Goal: Task Accomplishment & Management: Complete application form

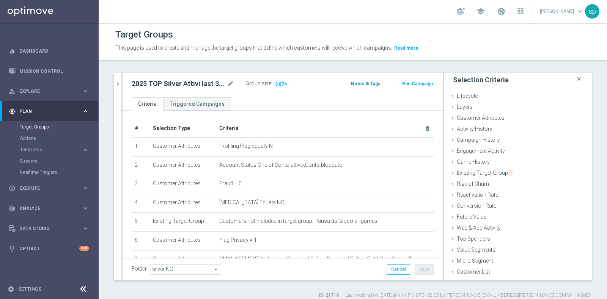
scroll to position [179, 0]
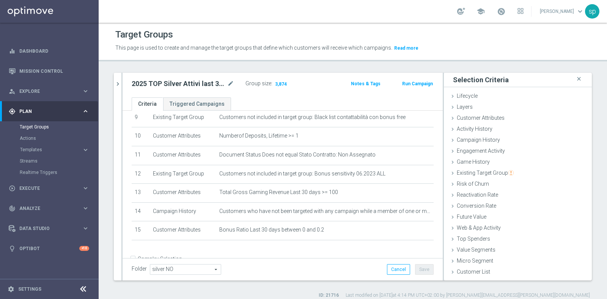
click at [414, 80] on button "Run Campaign" at bounding box center [417, 84] width 32 height 8
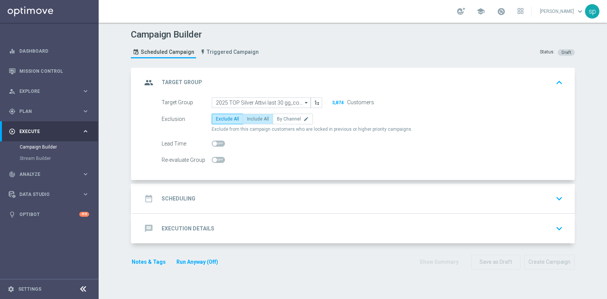
click at [246, 121] on label "Include All" at bounding box center [258, 119] width 30 height 11
click at [247, 121] on input "Include All" at bounding box center [249, 120] width 5 height 5
radio input "true"
click at [179, 195] on h2 "Scheduling" at bounding box center [179, 198] width 34 height 7
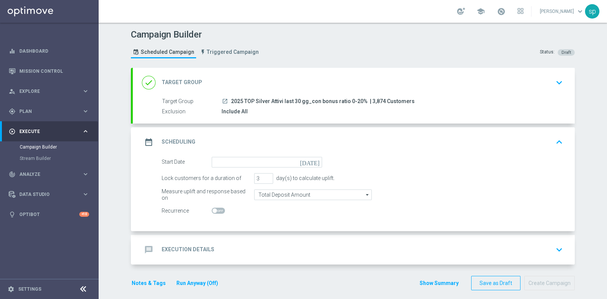
click at [313, 163] on icon "[DATE]" at bounding box center [311, 161] width 22 height 8
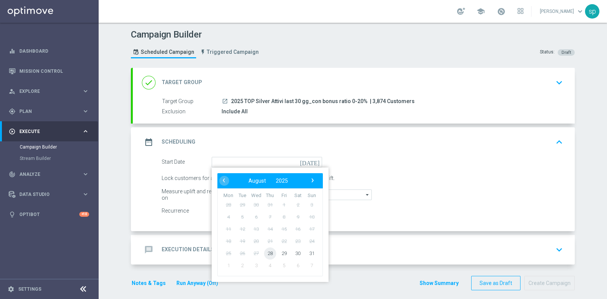
click at [264, 253] on span "28" at bounding box center [270, 253] width 12 height 12
type input "[DATE]"
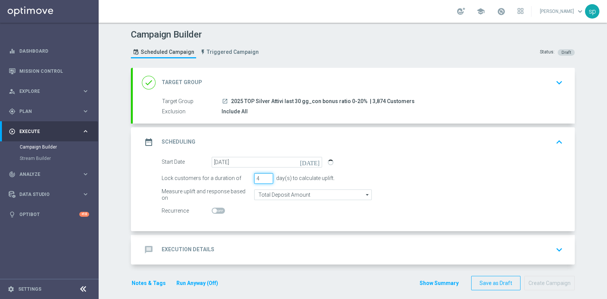
type input "4"
click at [263, 175] on input "4" at bounding box center [263, 178] width 19 height 11
click at [202, 248] on h2 "Execution Details" at bounding box center [188, 249] width 53 height 7
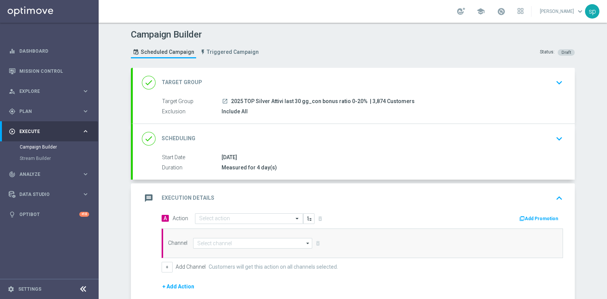
click at [271, 210] on div "message Execution Details keyboard_arrow_up" at bounding box center [354, 199] width 442 height 30
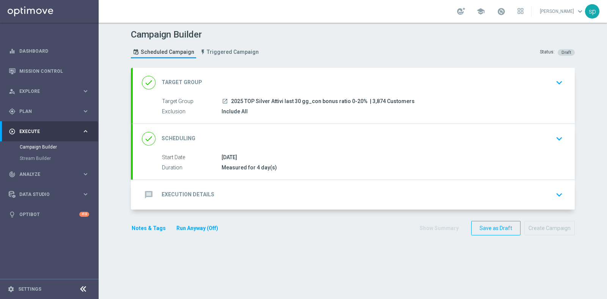
click at [271, 210] on div "message Execution Details keyboard_arrow_down A Action Select action delete_for…" at bounding box center [354, 195] width 442 height 30
click at [221, 190] on div "message Execution Details keyboard_arrow_down" at bounding box center [353, 195] width 423 height 14
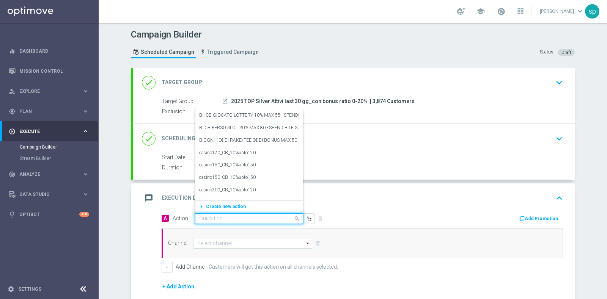
click at [220, 219] on input "text" at bounding box center [241, 219] width 85 height 6
paste input "NP Attivi - BF 5€"
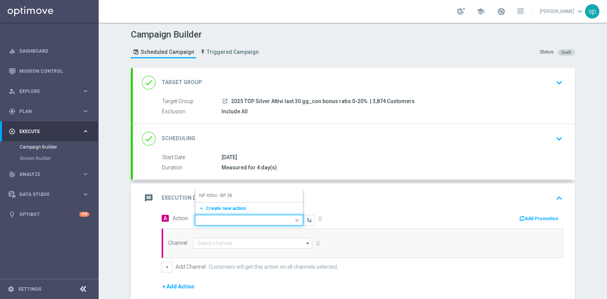
type input "NP Attivi - BF 5€"
click at [251, 196] on div "NP Attivi - BF 5€ edit" at bounding box center [249, 196] width 100 height 13
click at [538, 215] on button "Add Promotion" at bounding box center [539, 219] width 42 height 8
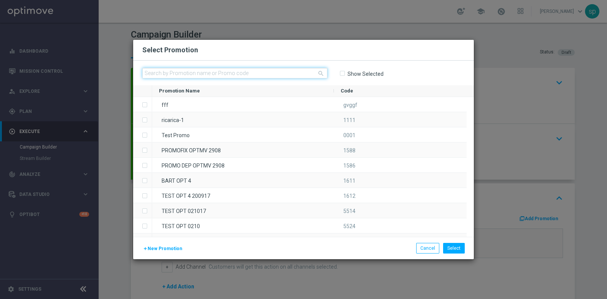
click at [266, 73] on input "text" at bounding box center [234, 73] width 185 height 11
paste input "231658"
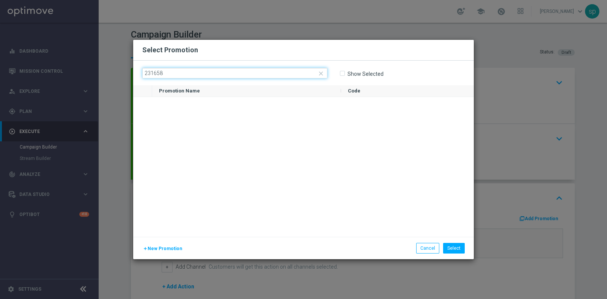
type input "231658"
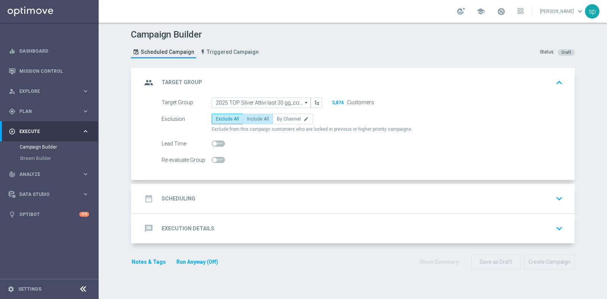
click at [259, 118] on span "Include All" at bounding box center [258, 118] width 22 height 5
click at [252, 118] on input "Include All" at bounding box center [249, 120] width 5 height 5
radio input "true"
click at [186, 195] on h2 "Scheduling" at bounding box center [179, 198] width 34 height 7
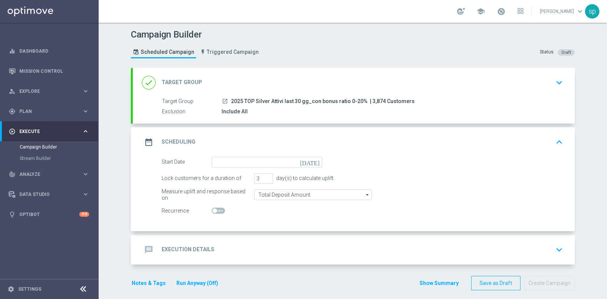
click at [312, 162] on icon "[DATE]" at bounding box center [311, 161] width 22 height 8
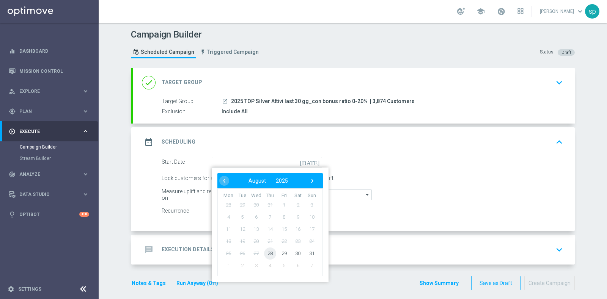
click at [265, 249] on span "28" at bounding box center [270, 253] width 12 height 12
type input "[DATE]"
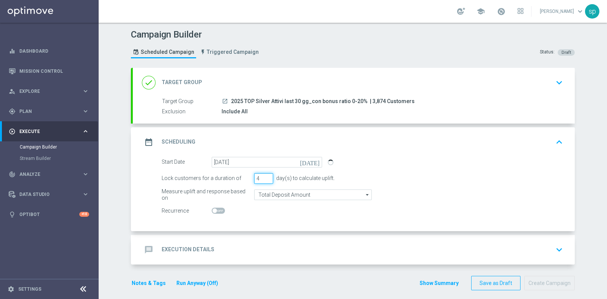
type input "4"
click at [263, 175] on input "4" at bounding box center [263, 178] width 19 height 11
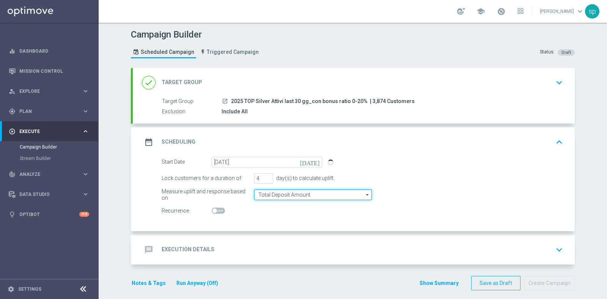
click at [299, 194] on input "Total Deposit Amount" at bounding box center [313, 195] width 118 height 11
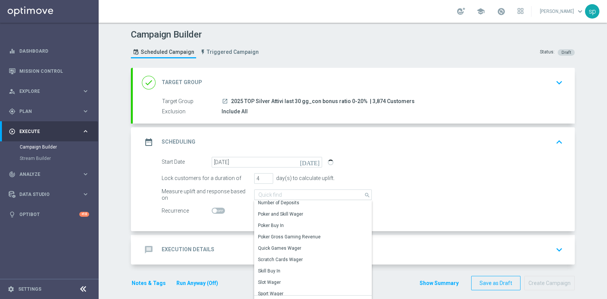
scroll to position [83, 0]
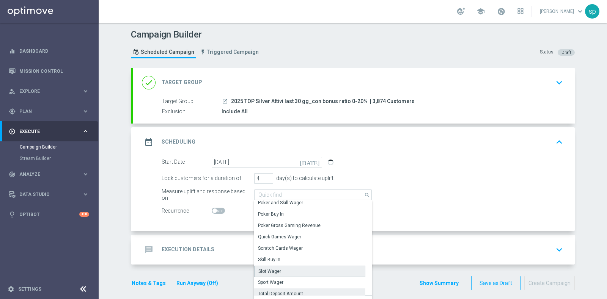
click at [292, 269] on div "Slot Wager" at bounding box center [309, 271] width 111 height 11
type input "Slot Wager"
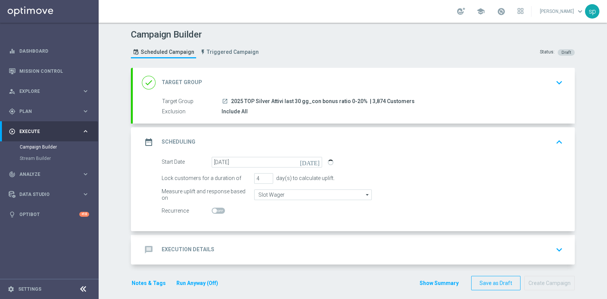
click at [173, 248] on h2 "Execution Details" at bounding box center [188, 249] width 53 height 7
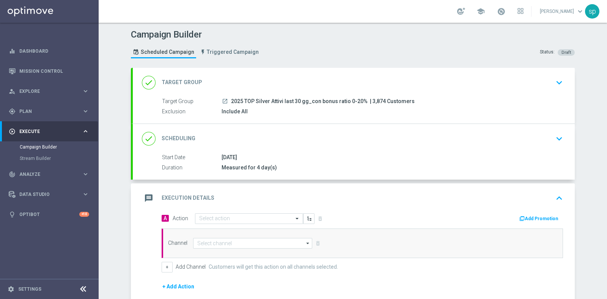
click at [233, 209] on div "message Execution Details keyboard_arrow_up" at bounding box center [354, 199] width 442 height 30
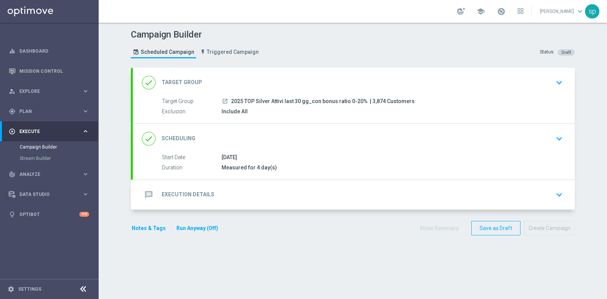
click at [198, 196] on h2 "Execution Details" at bounding box center [188, 194] width 53 height 7
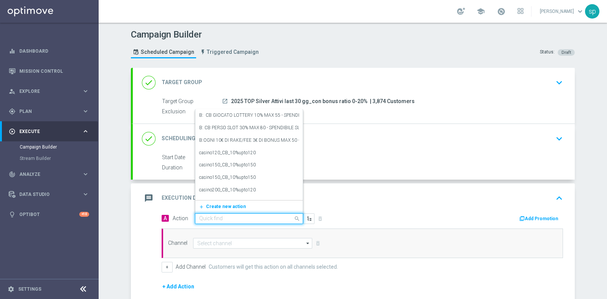
click at [224, 218] on input "text" at bounding box center [241, 219] width 85 height 6
paste input "NP Attivi - BF 5€"
type input "NP Attivi - BF 5€"
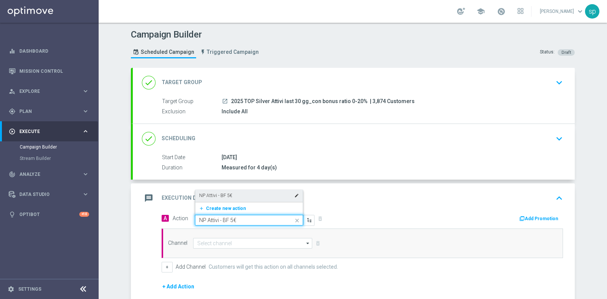
click at [230, 194] on div "NP Attivi - BF 5€ edit" at bounding box center [249, 196] width 100 height 13
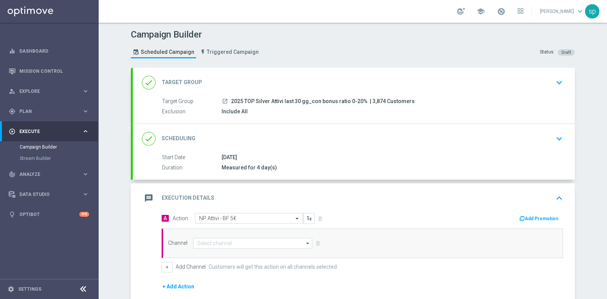
click at [545, 218] on button "Add Promotion" at bounding box center [539, 219] width 42 height 8
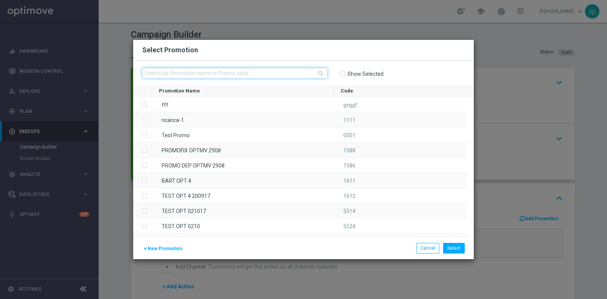
click at [259, 72] on input "text" at bounding box center [234, 73] width 185 height 11
paste input "231658"
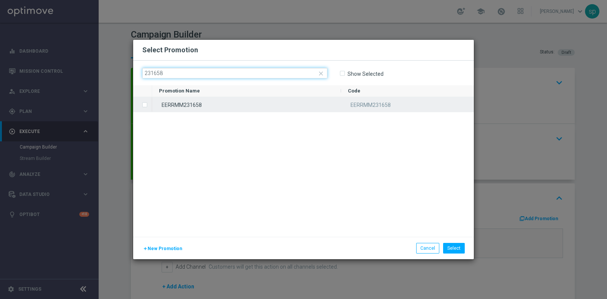
type input "231658"
click at [237, 100] on div "EERRMM231658" at bounding box center [246, 104] width 189 height 15
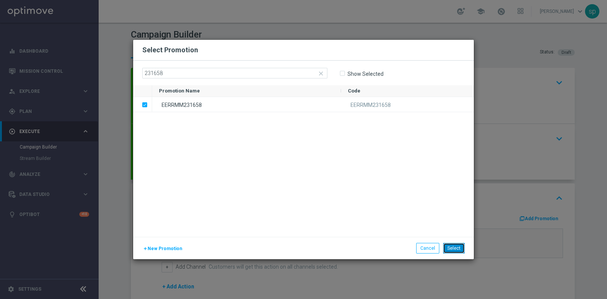
click at [449, 248] on button "Select" at bounding box center [454, 248] width 22 height 11
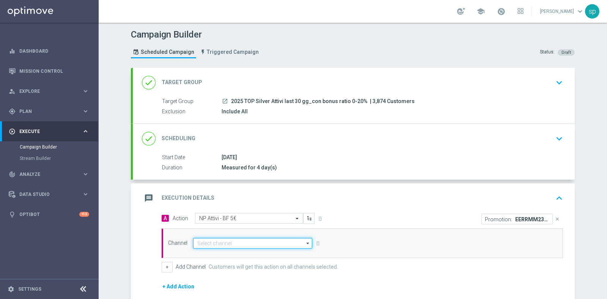
click at [239, 244] on input at bounding box center [252, 243] width 119 height 11
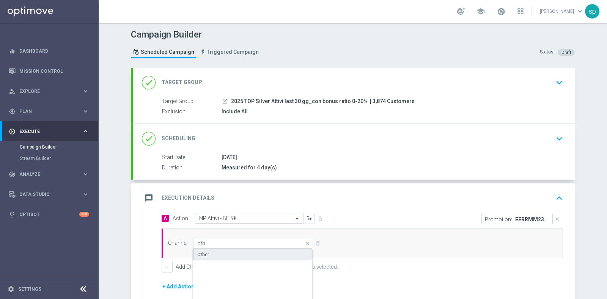
click at [253, 250] on div "Other" at bounding box center [252, 254] width 119 height 11
type input "Other"
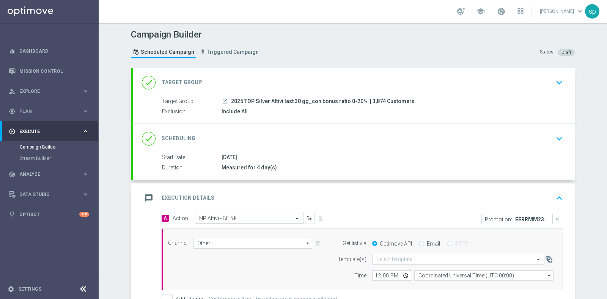
click at [427, 245] on label "Email" at bounding box center [433, 243] width 13 height 7
click at [423, 245] on input "Email" at bounding box center [421, 244] width 5 height 5
radio input "true"
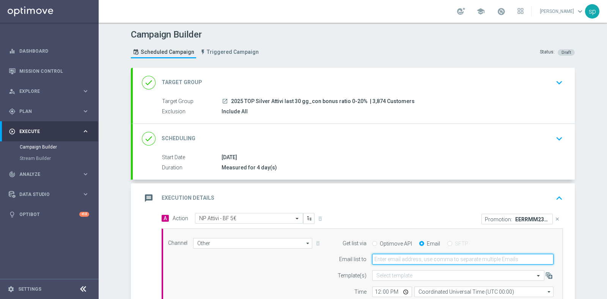
click at [425, 256] on input "email" at bounding box center [462, 259] width 181 height 11
type input "sara.parisi@sisal.it"
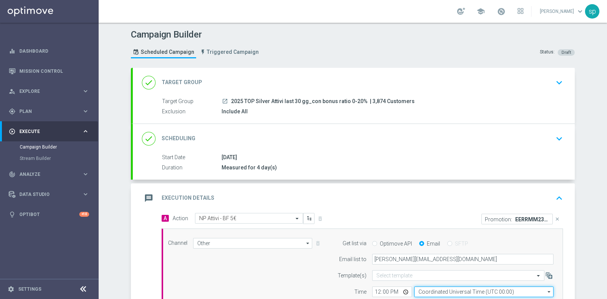
click at [449, 291] on input "Coordinated Universal Time (UTC 00:00)" at bounding box center [483, 292] width 139 height 11
type input "r"
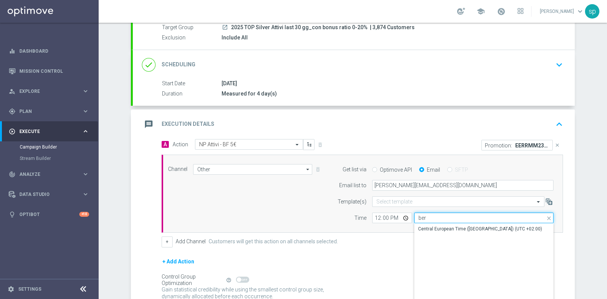
scroll to position [84, 0]
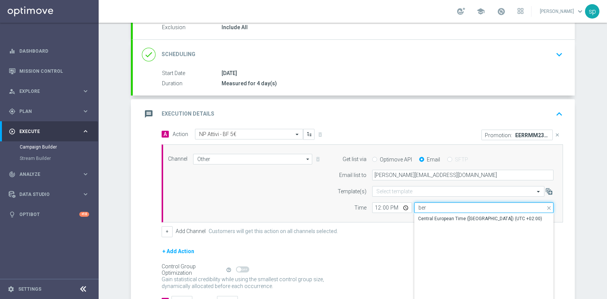
click at [445, 211] on input "ber" at bounding box center [483, 207] width 139 height 11
click at [449, 217] on div "Central European Time (Berlin) (UTC +02:00)" at bounding box center [480, 218] width 124 height 7
type input "Central European Time (Berlin) (UTC +02:00)"
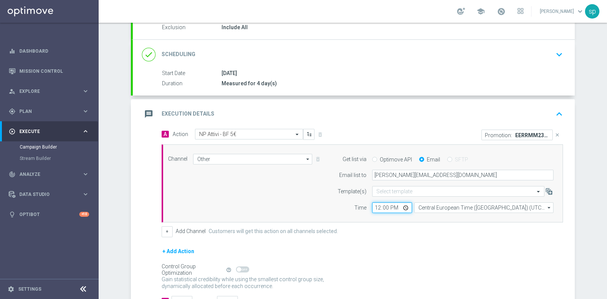
click at [373, 205] on input "12:00" at bounding box center [392, 207] width 40 height 11
type input "17:30"
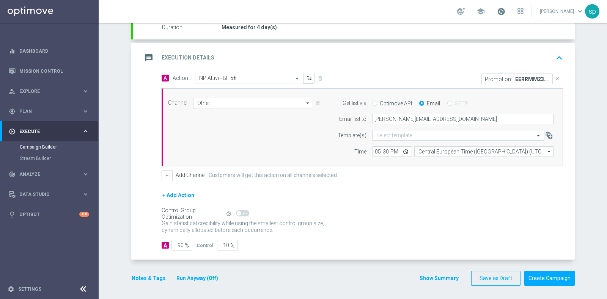
click at [505, 13] on span at bounding box center [501, 11] width 8 height 8
click at [144, 275] on button "Notes & Tags" at bounding box center [149, 278] width 36 height 9
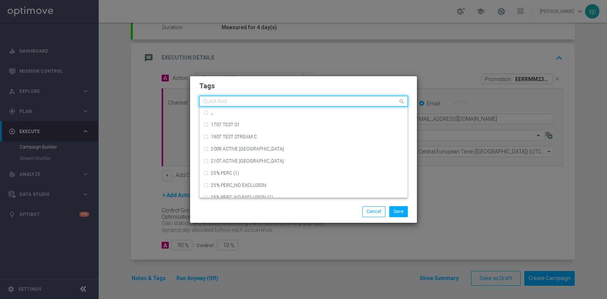
click at [239, 99] on input "text" at bounding box center [300, 102] width 194 height 6
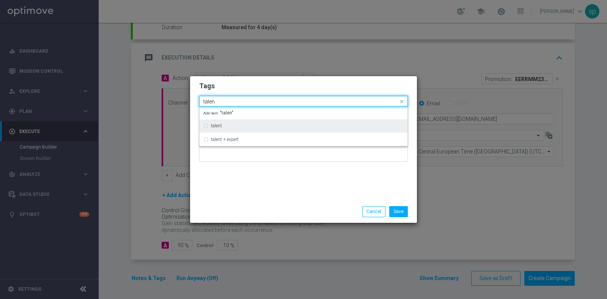
click at [238, 130] on div "talent" at bounding box center [303, 126] width 200 height 12
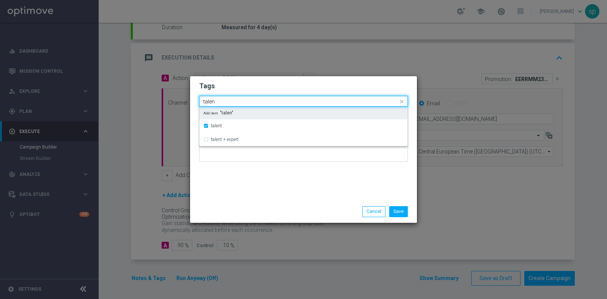
drag, startPoint x: 231, startPoint y: 103, endPoint x: 138, endPoint y: 102, distance: 93.3
click at [138, 102] on modal-container "Tags Quick find × talent talen talent talent + expert Add item "talen" Notes Sa…" at bounding box center [303, 149] width 607 height 299
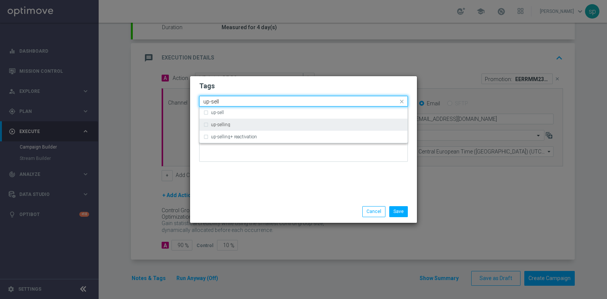
click at [237, 122] on div "up-selling" at bounding box center [307, 124] width 193 height 5
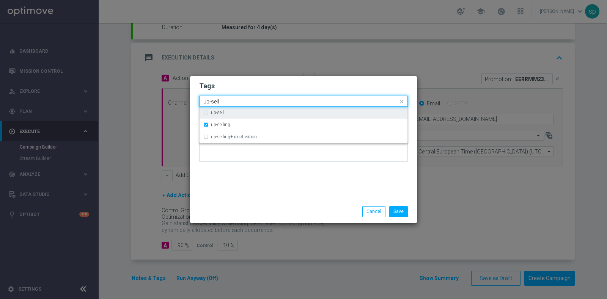
drag, startPoint x: 227, startPoint y: 102, endPoint x: 103, endPoint y: 86, distance: 125.4
click at [103, 86] on modal-container "Tags Quick find × talent × up-selling up-sell up-sell up-selling up-selling+ re…" at bounding box center [303, 149] width 607 height 299
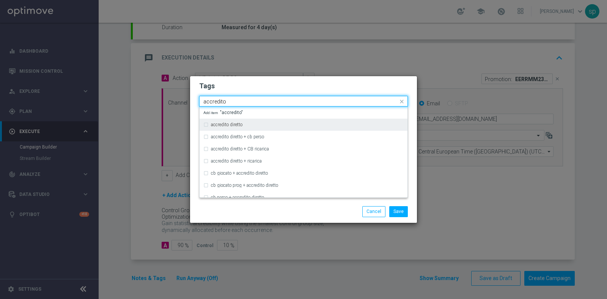
click at [227, 122] on div "accredito diretto" at bounding box center [303, 125] width 200 height 12
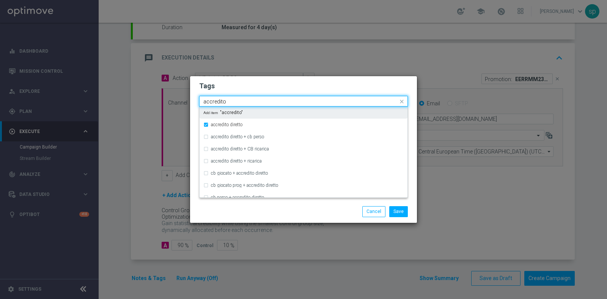
drag, startPoint x: 228, startPoint y: 102, endPoint x: 110, endPoint y: 102, distance: 118.3
click at [110, 102] on modal-container "Tags Quick find × talent × up-selling × accredito diretto accredito accredito d…" at bounding box center [303, 149] width 607 height 299
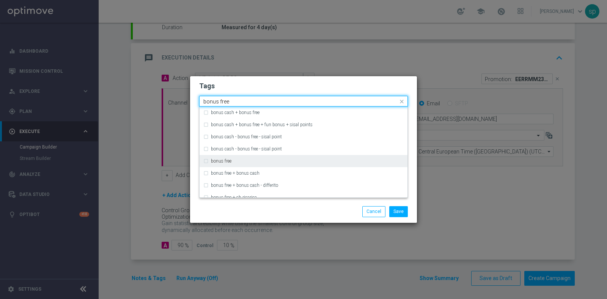
click at [219, 160] on label "bonus free" at bounding box center [221, 161] width 20 height 5
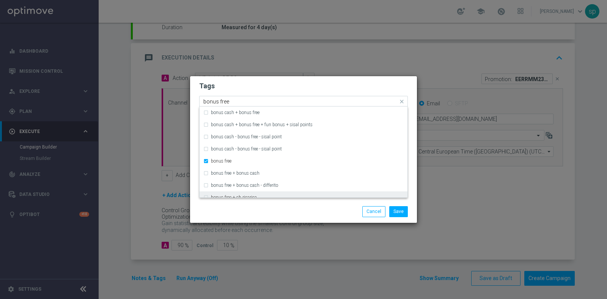
click at [261, 103] on input "bonus free" at bounding box center [300, 102] width 194 height 6
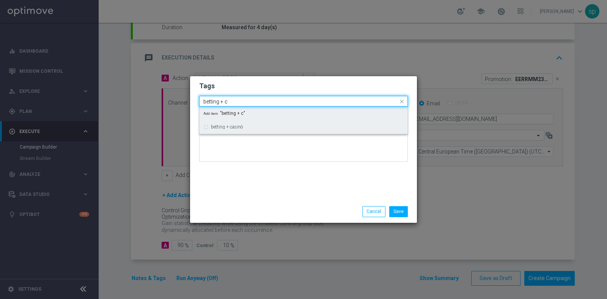
scroll to position [0, 0]
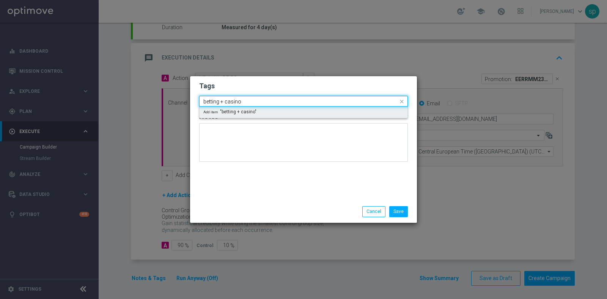
click at [259, 110] on div "Add item "betting + casino"" at bounding box center [303, 112] width 208 height 11
type input "betting + casino"
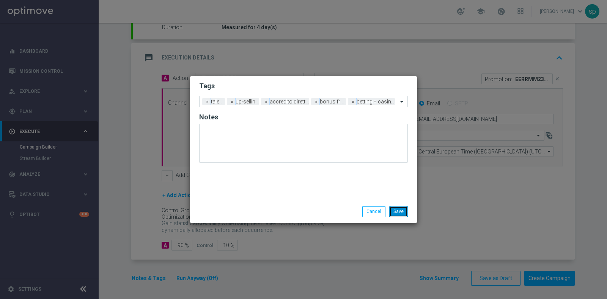
click at [402, 211] on button "Save" at bounding box center [398, 211] width 19 height 11
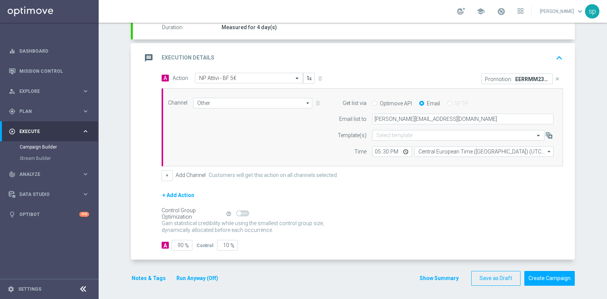
click at [138, 276] on button "Notes & Tags" at bounding box center [149, 278] width 36 height 9
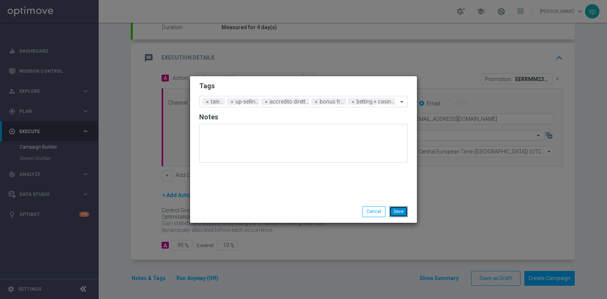
click at [404, 213] on button "Save" at bounding box center [398, 211] width 19 height 11
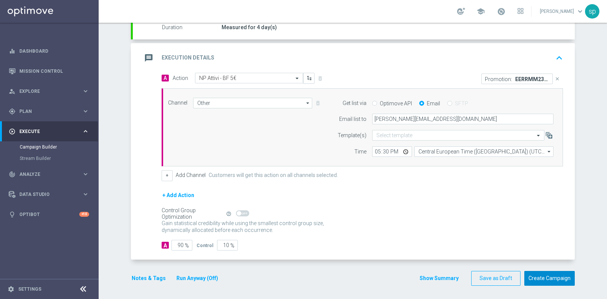
click at [562, 279] on button "Create Campaign" at bounding box center [549, 278] width 50 height 15
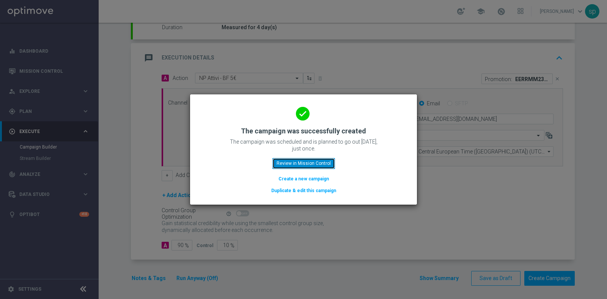
click at [314, 165] on button "Review in Mission Control" at bounding box center [303, 163] width 63 height 11
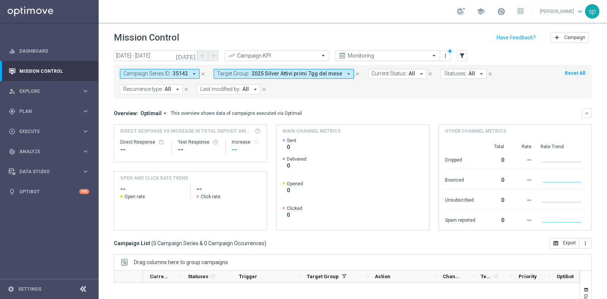
click at [275, 71] on span "2025 Silver Attivi primi 7gg del mese" at bounding box center [296, 74] width 91 height 6
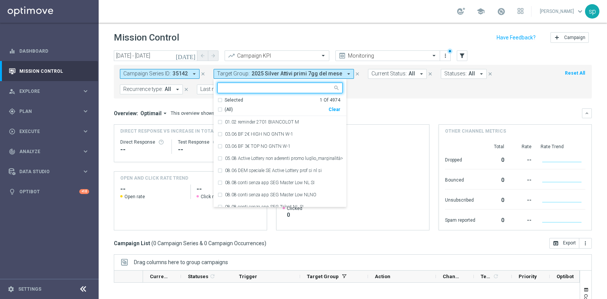
click at [0, 0] on div "Clear" at bounding box center [0, 0] width 0 height 0
click at [381, 90] on form "Campaign Series ID: 35142 arrow_drop_down close Target Group: 2025 Silver Attiv…" at bounding box center [336, 81] width 432 height 25
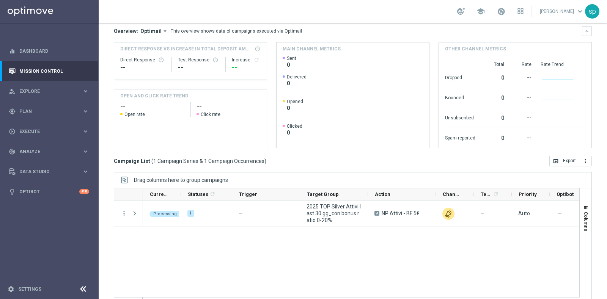
scroll to position [95, 0]
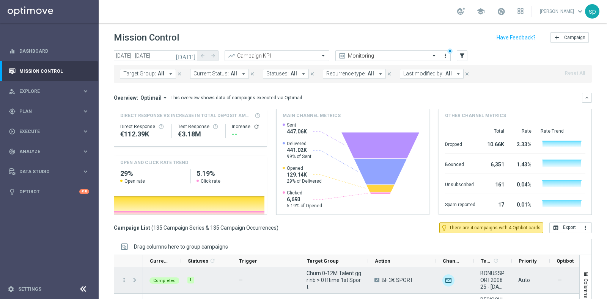
click at [132, 279] on span "Press SPACE to select this row." at bounding box center [134, 280] width 7 height 6
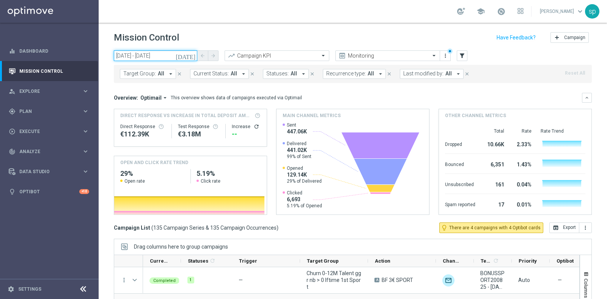
click at [157, 57] on input "20 Aug 2025 - 20 Aug 2025" at bounding box center [155, 55] width 83 height 11
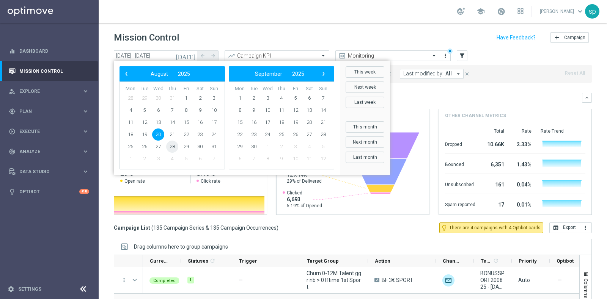
click at [176, 145] on span "28" at bounding box center [172, 147] width 12 height 12
type input "28 Aug 2025 - 28 Aug 2025"
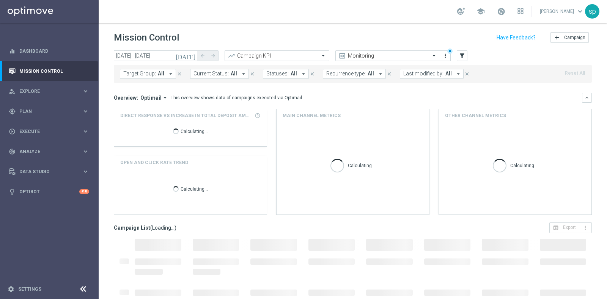
click at [436, 70] on button "Last modified by: All arrow_drop_down" at bounding box center [432, 74] width 64 height 10
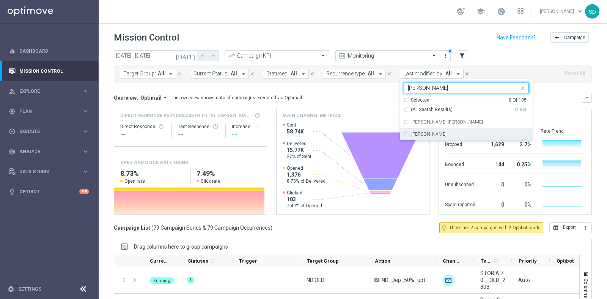
click at [437, 138] on div "[PERSON_NAME]" at bounding box center [465, 134] width 125 height 12
type input "sara"
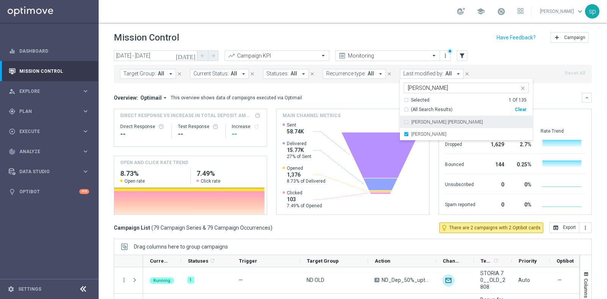
click at [365, 80] on div "Target Group: All arrow_drop_down close Current Status: All arrow_drop_down clo…" at bounding box center [353, 74] width 478 height 18
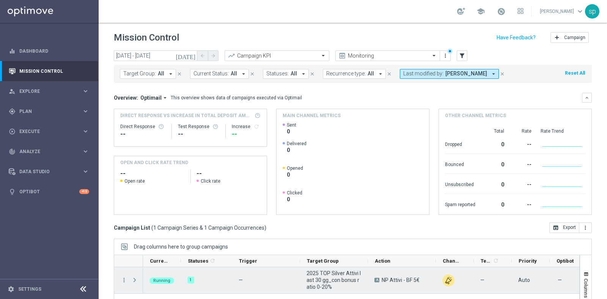
click at [136, 280] on span "Press SPACE to select this row." at bounding box center [134, 280] width 7 height 6
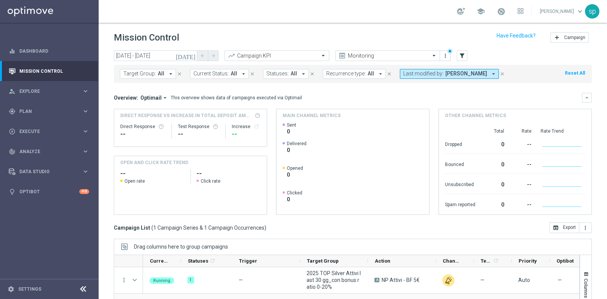
scroll to position [79, 0]
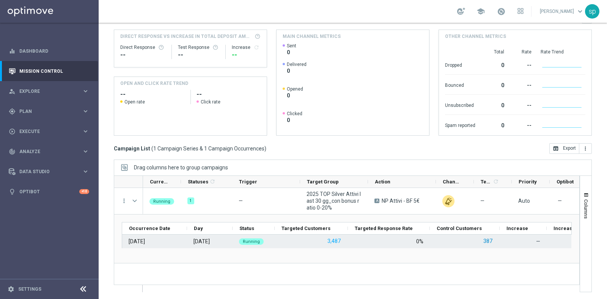
click at [487, 240] on button "387" at bounding box center [487, 241] width 11 height 9
click at [491, 238] on button "387" at bounding box center [487, 241] width 11 height 9
click at [489, 237] on button "387" at bounding box center [487, 241] width 11 height 9
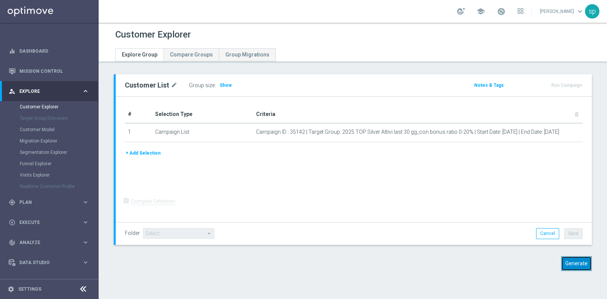
click at [566, 260] on button "Generate" at bounding box center [576, 263] width 31 height 15
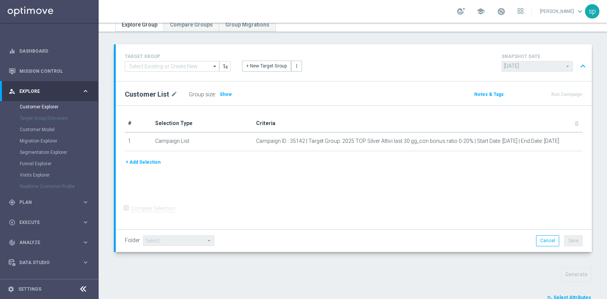
scroll to position [249, 0]
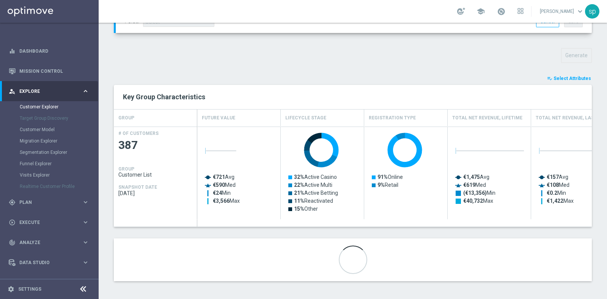
click at [572, 74] on button "playlist_add_check Select Attributes" at bounding box center [568, 78] width 45 height 8
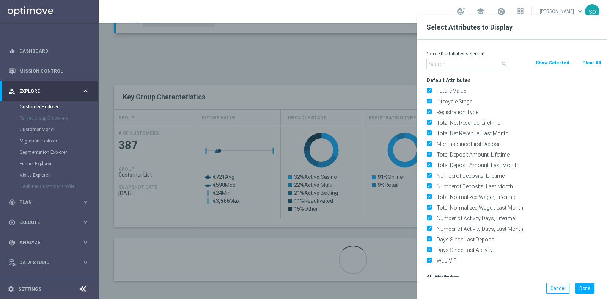
click at [588, 60] on button "Clear All" at bounding box center [591, 63] width 20 height 8
checkbox input "false"
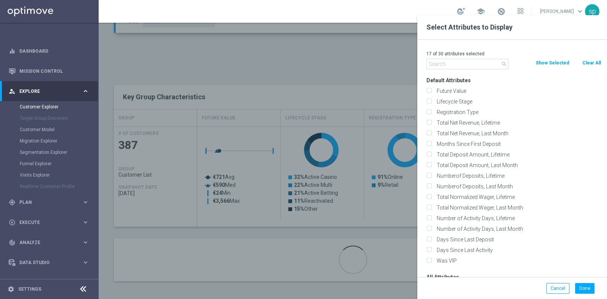
checkbox input "false"
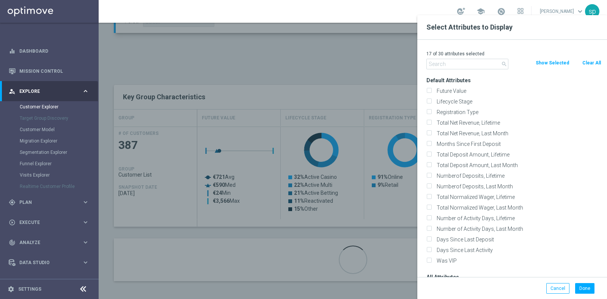
checkbox input "false"
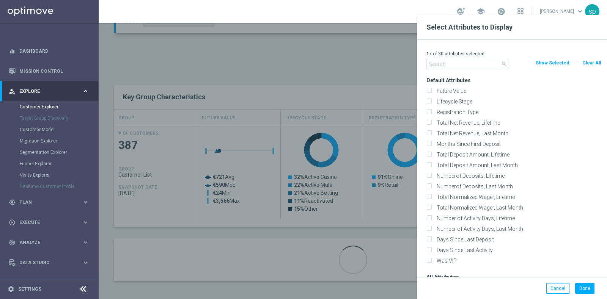
checkbox input "false"
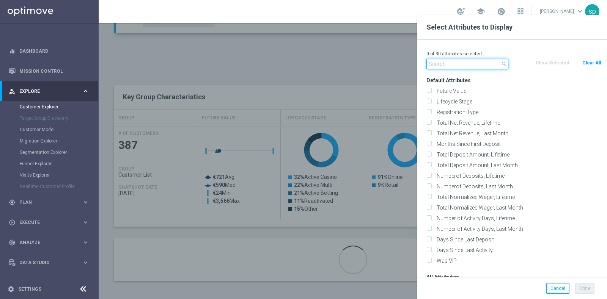
click at [474, 61] on input "text" at bounding box center [467, 64] width 82 height 11
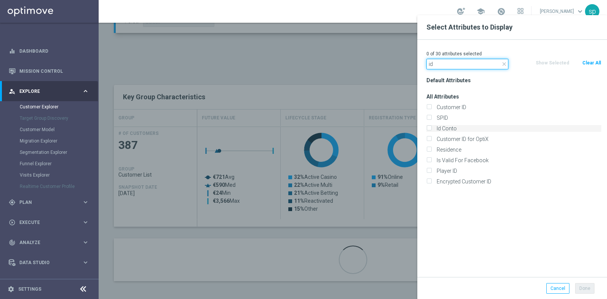
type input "id"
click at [463, 127] on label "Id Conto" at bounding box center [517, 128] width 167 height 7
click at [431, 127] on input "Id Conto" at bounding box center [428, 129] width 5 height 5
checkbox input "true"
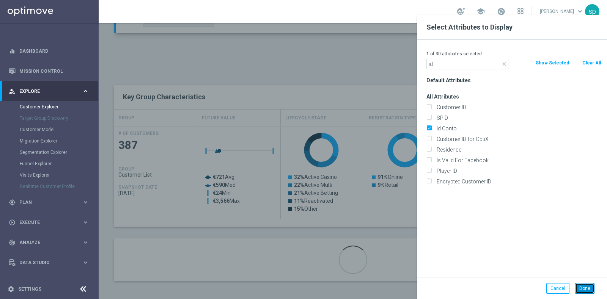
click at [588, 288] on button "Done" at bounding box center [584, 288] width 19 height 11
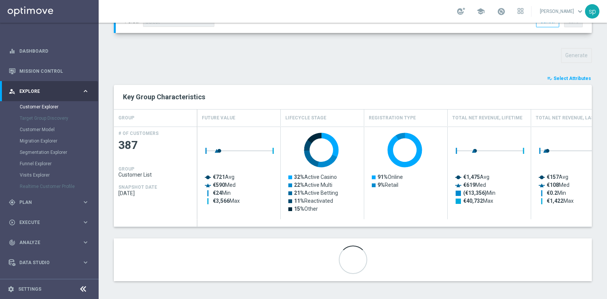
scroll to position [242, 0]
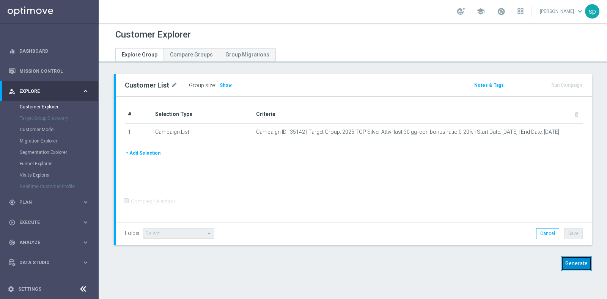
click at [562, 260] on button "Generate" at bounding box center [576, 263] width 31 height 15
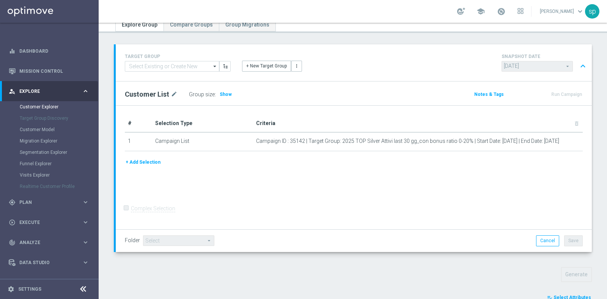
scroll to position [249, 0]
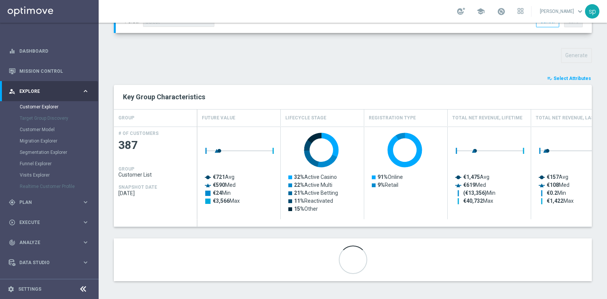
click at [578, 79] on span "Select Attributes" at bounding box center [572, 78] width 38 height 5
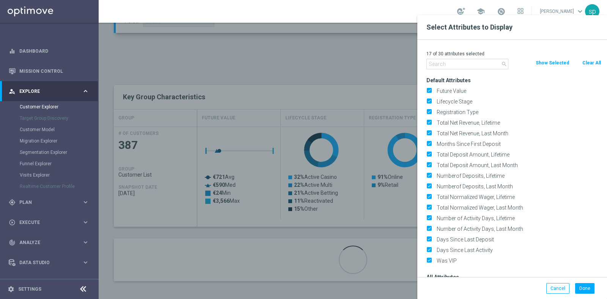
click at [590, 61] on button "Clear All" at bounding box center [591, 63] width 20 height 8
checkbox input "false"
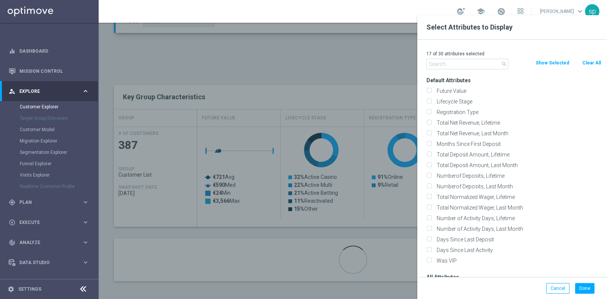
checkbox input "false"
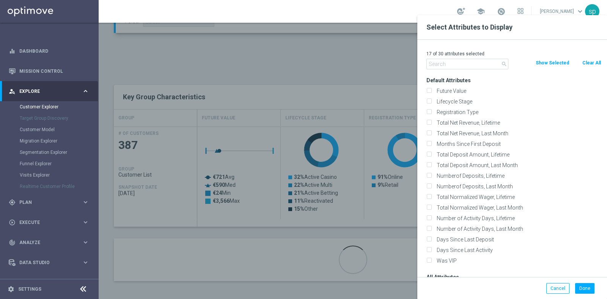
checkbox input "false"
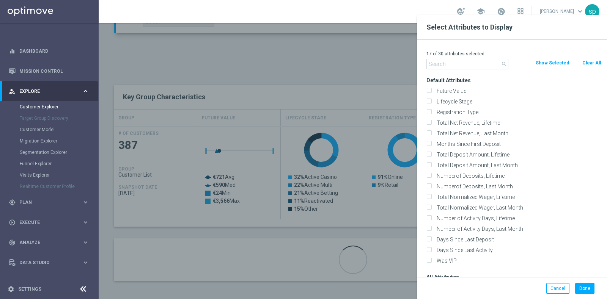
checkbox input "false"
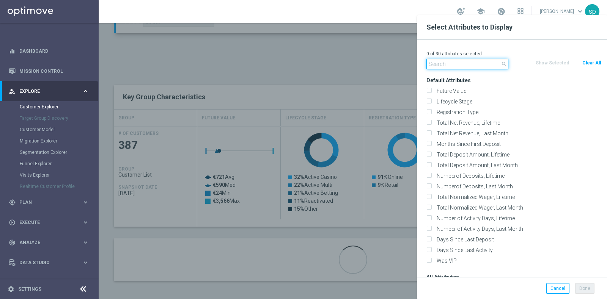
click at [475, 67] on input "text" at bounding box center [467, 64] width 82 height 11
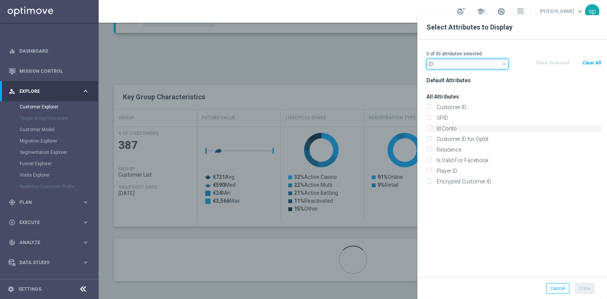
type input "ID"
click at [477, 127] on label "Id Conto" at bounding box center [517, 128] width 167 height 7
click at [431, 127] on input "Id Conto" at bounding box center [428, 129] width 5 height 5
checkbox input "true"
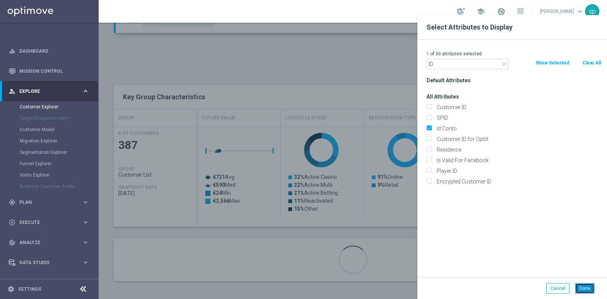
click at [580, 289] on button "Done" at bounding box center [584, 288] width 19 height 11
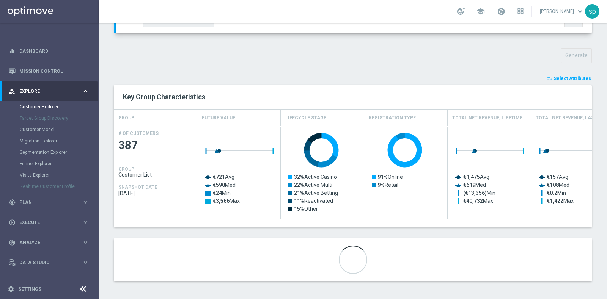
scroll to position [242, 0]
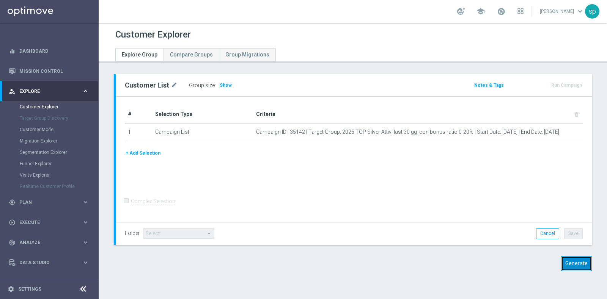
click at [566, 259] on button "Generate" at bounding box center [576, 263] width 31 height 15
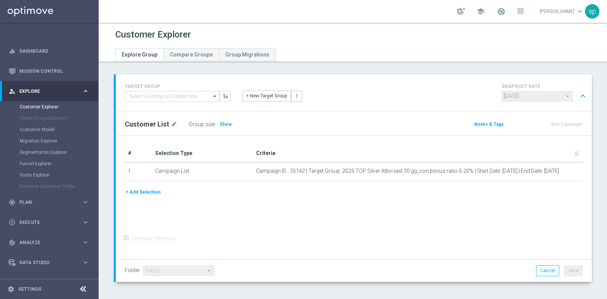
scroll to position [242, 0]
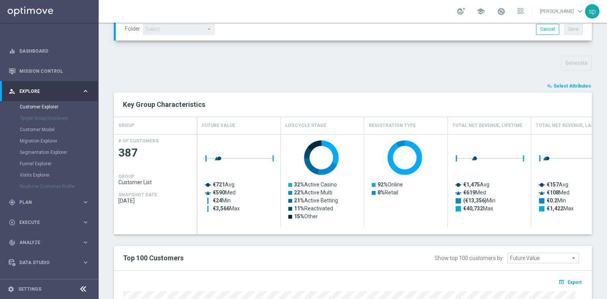
click at [574, 85] on span "Select Attributes" at bounding box center [572, 85] width 38 height 5
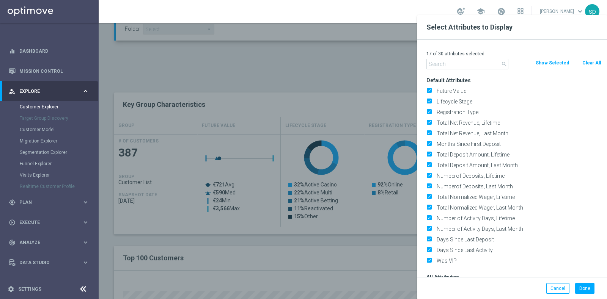
click at [490, 67] on input "text" at bounding box center [467, 64] width 82 height 11
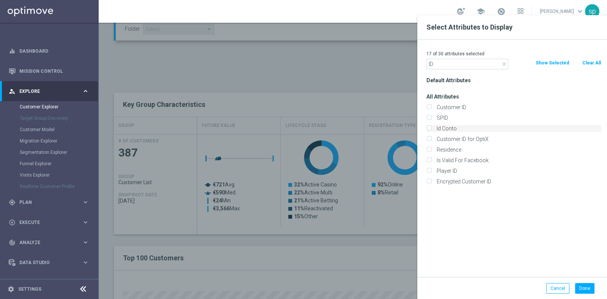
type input "ID"
click at [464, 129] on label "Id Conto" at bounding box center [517, 128] width 167 height 7
click at [431, 129] on input "Id Conto" at bounding box center [428, 129] width 5 height 5
checkbox input "true"
click at [579, 291] on button "Done" at bounding box center [584, 288] width 19 height 11
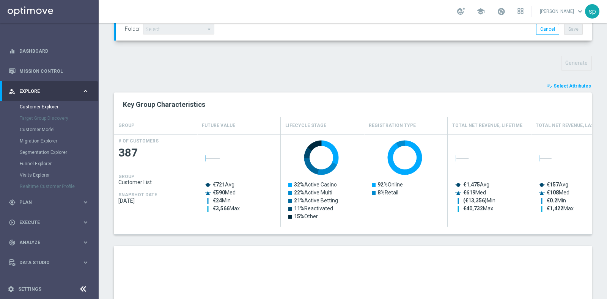
scroll to position [416, 0]
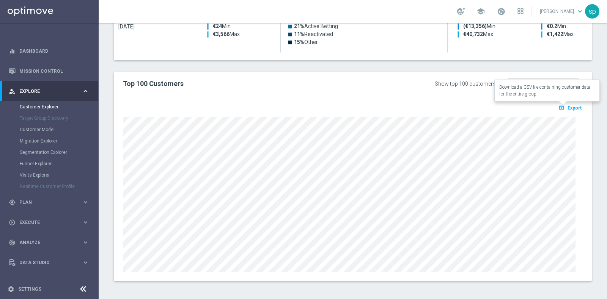
click at [570, 106] on span "Export" at bounding box center [574, 107] width 14 height 5
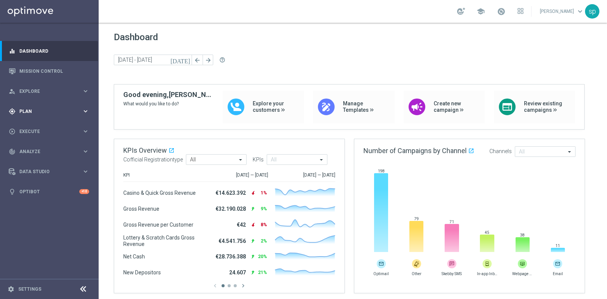
click at [28, 111] on span "Plan" at bounding box center [50, 111] width 63 height 5
click at [30, 127] on link "Target Groups" at bounding box center [49, 127] width 59 height 6
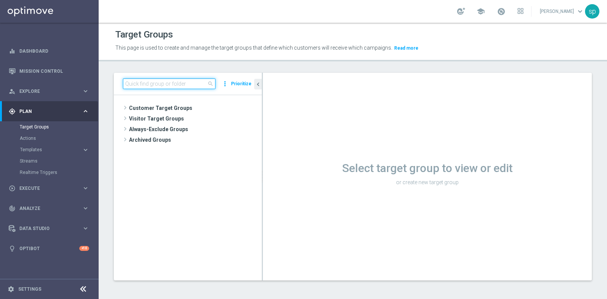
click at [181, 78] on input at bounding box center [169, 83] width 93 height 11
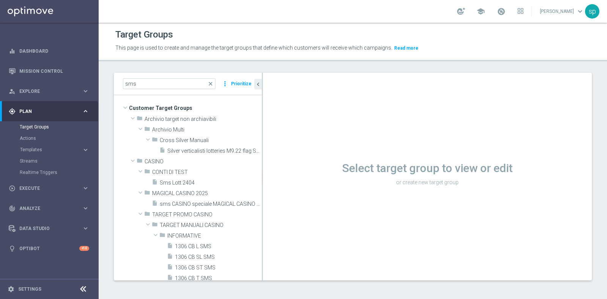
click at [151, 77] on div "sms close more_vert Prioritize" at bounding box center [188, 84] width 148 height 22
drag, startPoint x: 143, startPoint y: 85, endPoint x: 98, endPoint y: 85, distance: 44.4
click at [98, 85] on main "equalizer Dashboard Mission Control" at bounding box center [303, 149] width 607 height 299
paste input "2025 TOP Silver Attivi last 30 gg_con bonus ratio 0-20%"
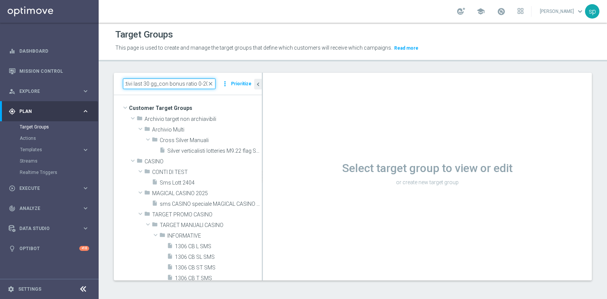
type input "2025 TOP Silver Attivi last 30 gg_con bonus ratio 0-20%"
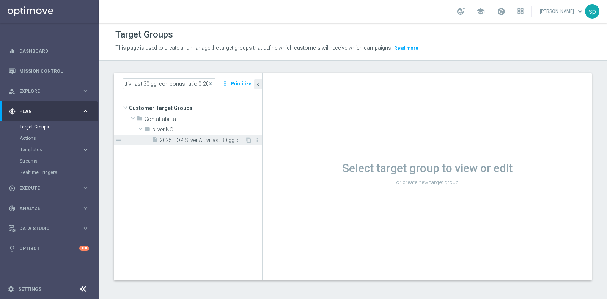
scroll to position [0, 0]
click at [185, 135] on div "insert_drive_file 2025 TOP Silver Attivi last 30 gg_con bonus ratio 0-20%" at bounding box center [198, 140] width 93 height 11
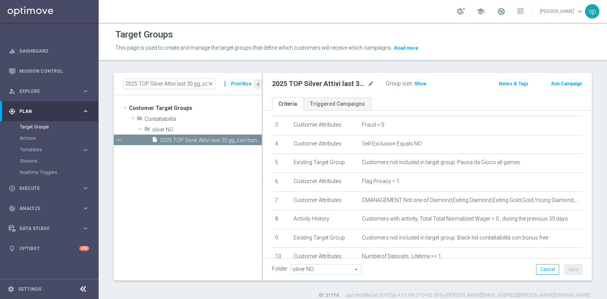
scroll to position [201, 0]
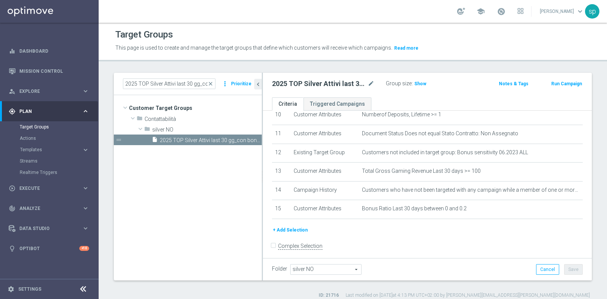
click at [301, 226] on button "+ Add Selection" at bounding box center [290, 230] width 36 height 8
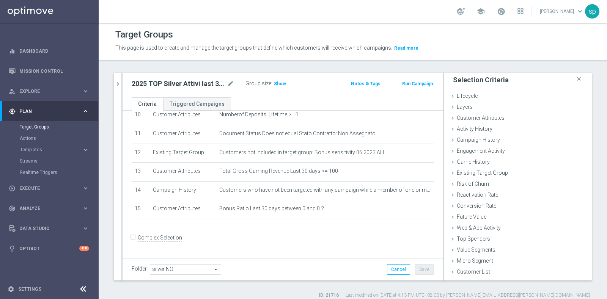
scroll to position [193, 0]
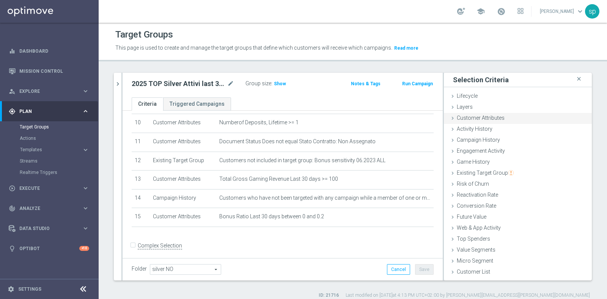
click at [475, 114] on div "Customer Attributes done" at bounding box center [518, 118] width 148 height 11
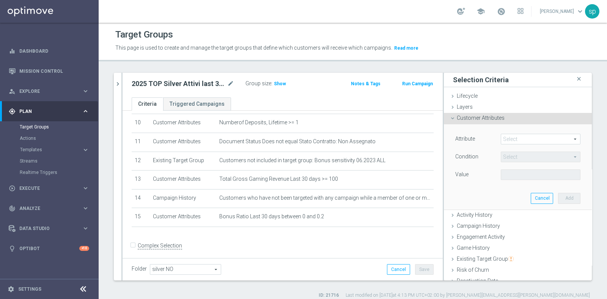
click at [519, 141] on span at bounding box center [540, 139] width 79 height 10
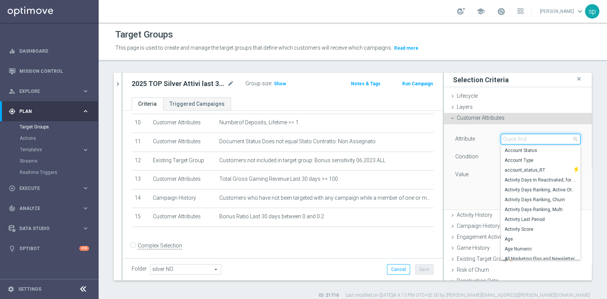
click at [519, 141] on input "search" at bounding box center [540, 139] width 80 height 11
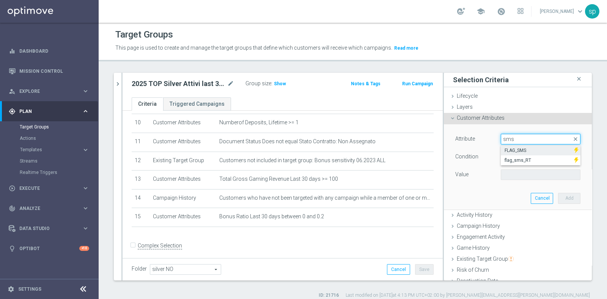
type input "sms"
click at [530, 147] on span "FLAG_SMS" at bounding box center [537, 150] width 66 height 6
type input "FLAG_SMS"
type input "Equals"
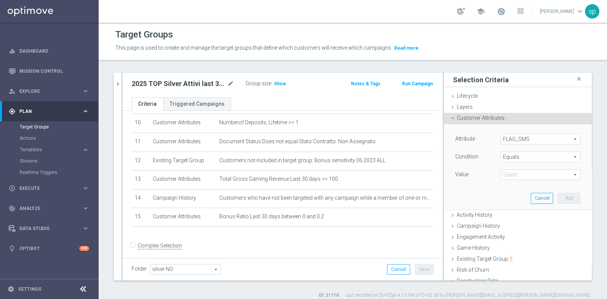
click at [512, 178] on span at bounding box center [540, 175] width 79 height 10
click at [511, 207] on span "Yes" at bounding box center [540, 206] width 72 height 6
type input "Yes"
click at [558, 196] on button "Add" at bounding box center [569, 198] width 22 height 11
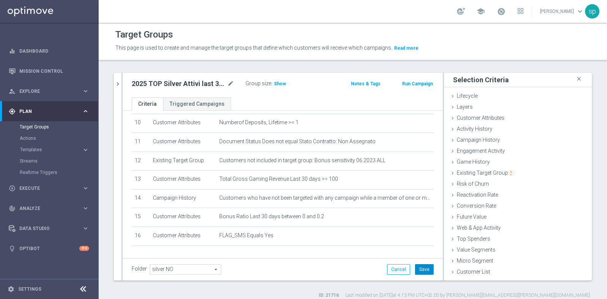
click at [415, 270] on button "Save" at bounding box center [424, 269] width 19 height 11
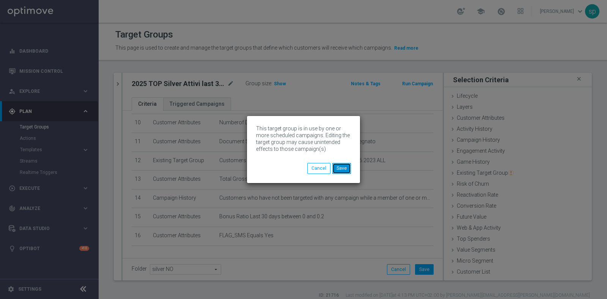
click at [341, 165] on button "Save" at bounding box center [341, 168] width 19 height 11
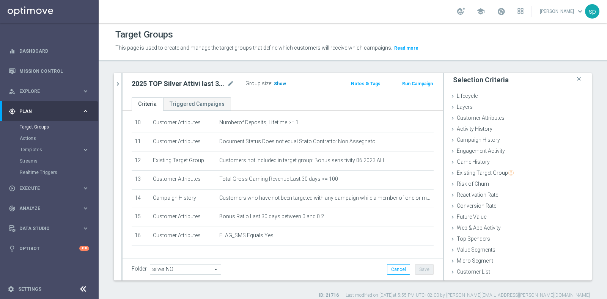
click at [275, 85] on span "Show" at bounding box center [280, 83] width 12 height 5
click at [278, 85] on span "50" at bounding box center [277, 84] width 7 height 7
